Goal: Transaction & Acquisition: Purchase product/service

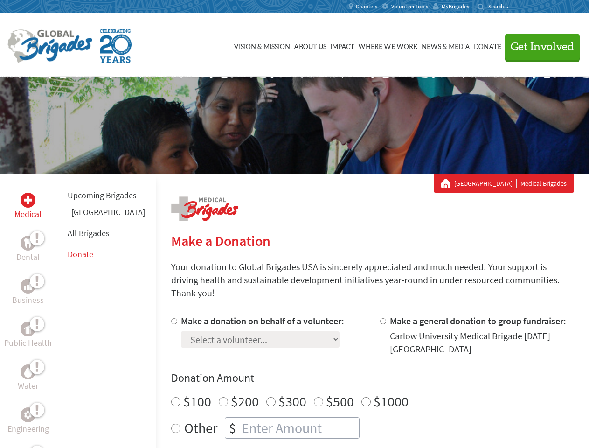
click at [515, 7] on div "Search for:" at bounding box center [496, 6] width 37 height 7
click at [538, 47] on span "Get Involved" at bounding box center [542, 47] width 63 height 11
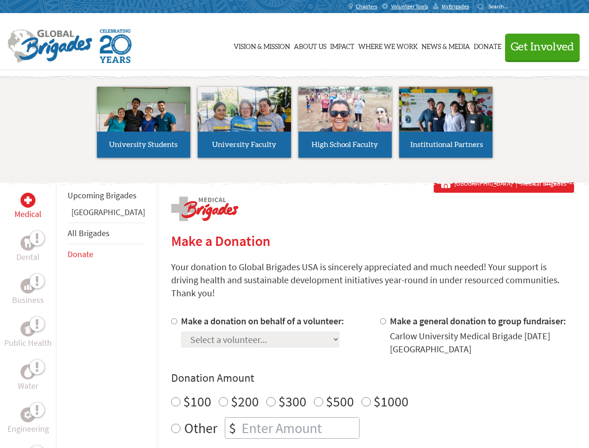
click at [295, 125] on li "High School Faculty" at bounding box center [345, 122] width 101 height 86
click at [62, 311] on div "Upcoming Brigades Belize All Brigades Donate" at bounding box center [106, 398] width 100 height 448
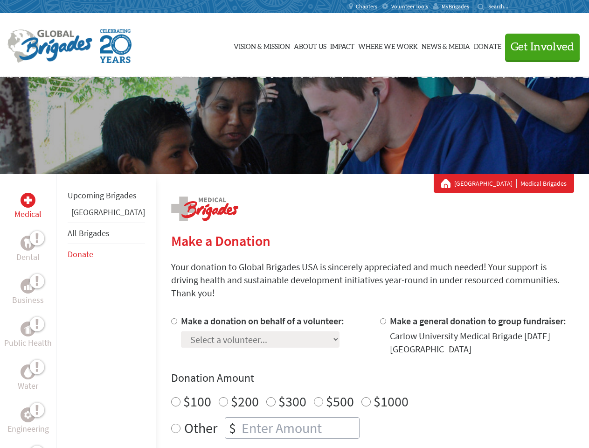
click at [356, 375] on div "Donation Amount $100 $200 $300 $500 $1000 Other $" at bounding box center [372, 404] width 403 height 68
click at [171, 318] on input "Make a donation on behalf of a volunteer:" at bounding box center [174, 321] width 6 height 6
radio input "true"
click at [380, 318] on input "Make a general donation to group fundraiser:" at bounding box center [383, 321] width 6 height 6
radio input "true"
